Goal: Transaction & Acquisition: Purchase product/service

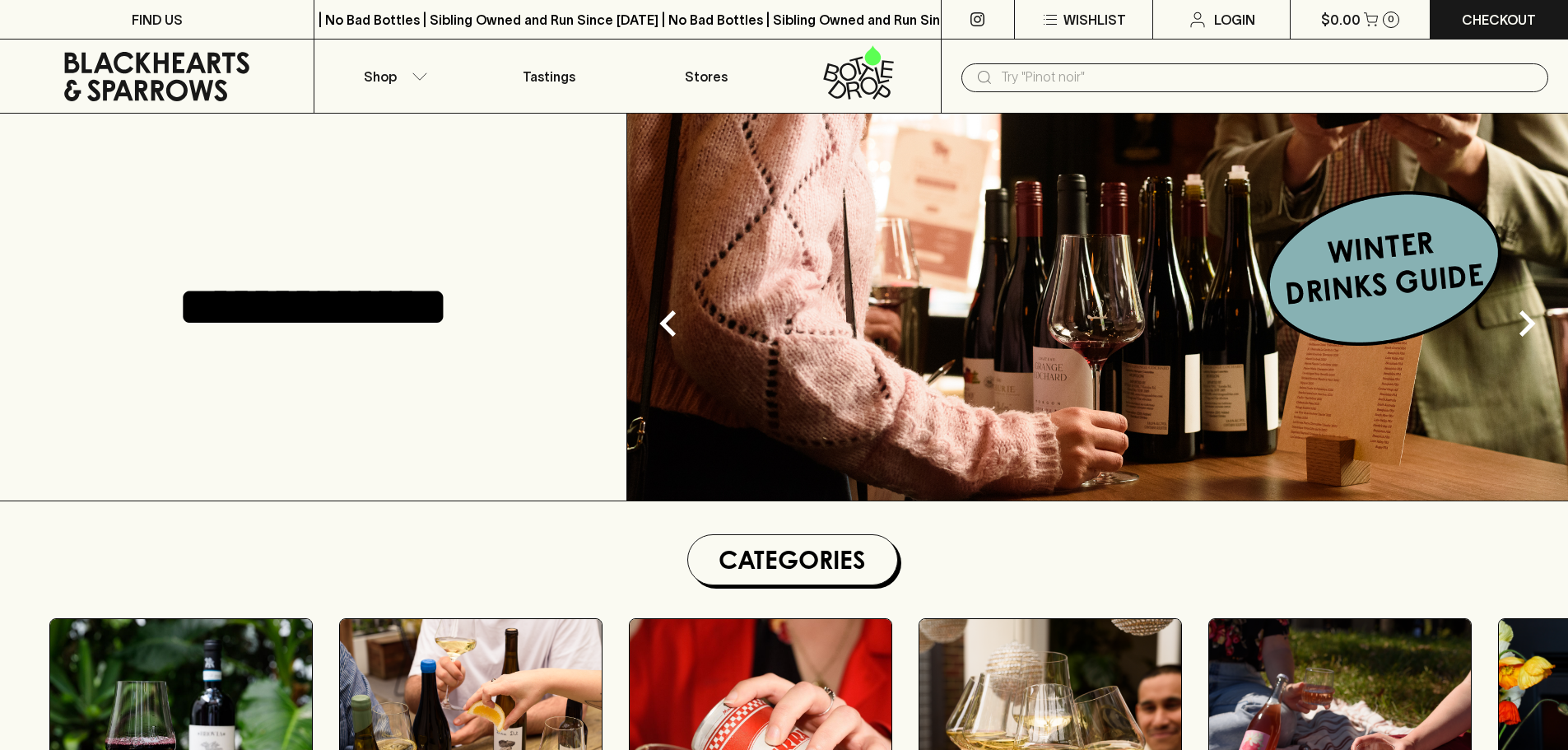
click at [1126, 81] on input "text" at bounding box center [1268, 77] width 535 height 26
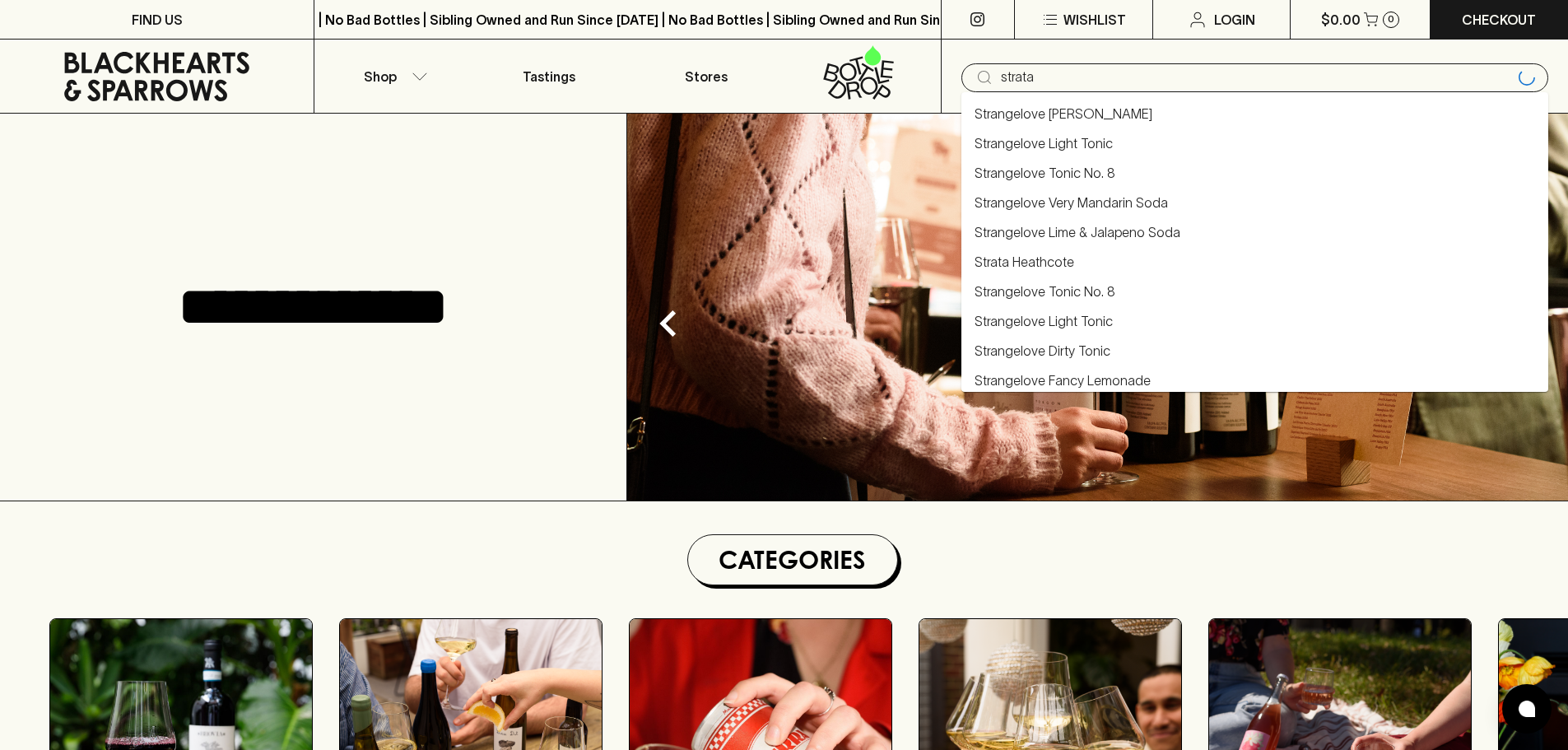
type input "strata"
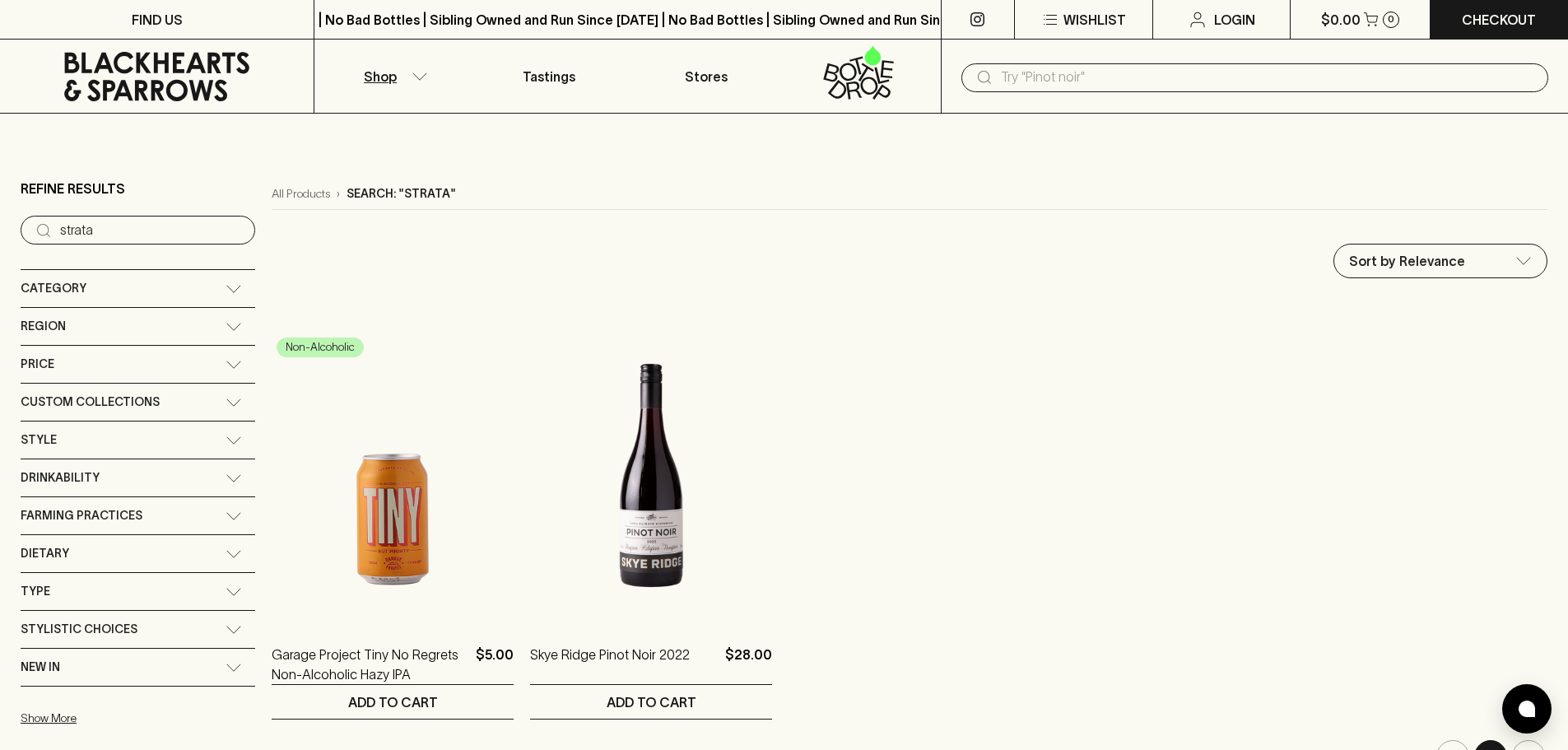
click at [1035, 81] on input "text" at bounding box center [1268, 77] width 535 height 26
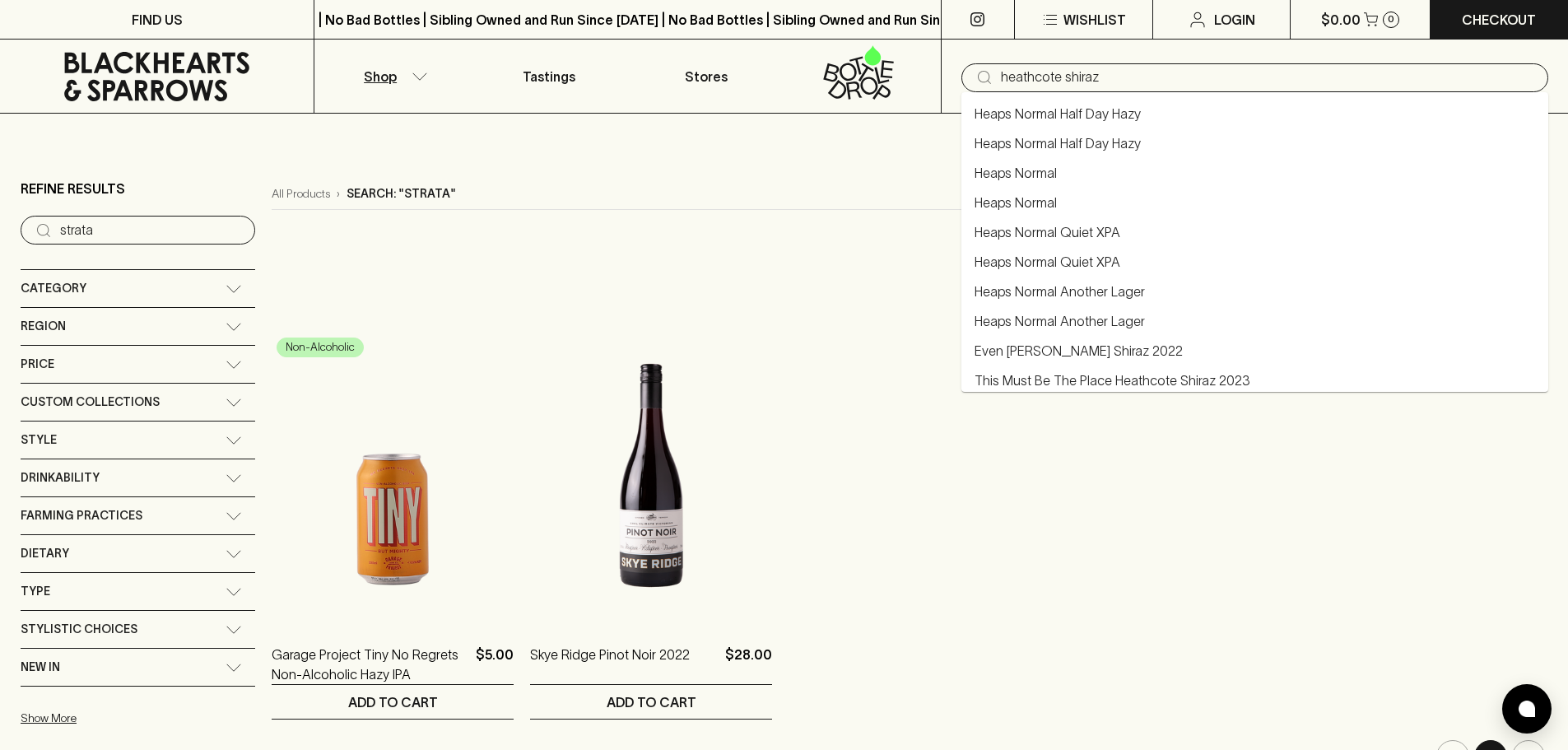
type input "heathcote shiraz"
